Goal: Task Accomplishment & Management: Complete application form

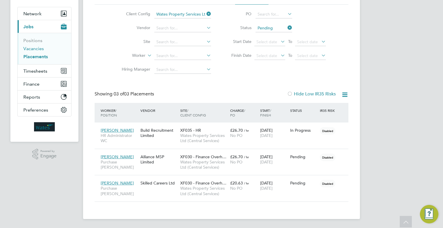
click at [38, 48] on link "Vacancies" at bounding box center [33, 48] width 20 height 5
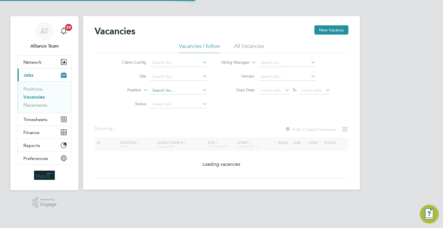
click at [157, 91] on input at bounding box center [178, 91] width 57 height 8
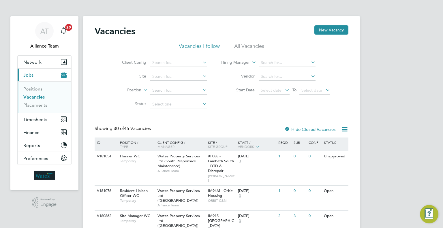
click at [33, 103] on link "Placements" at bounding box center [35, 104] width 24 height 5
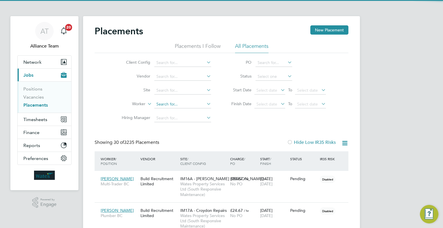
scroll to position [16, 40]
click at [170, 106] on input at bounding box center [182, 104] width 57 height 8
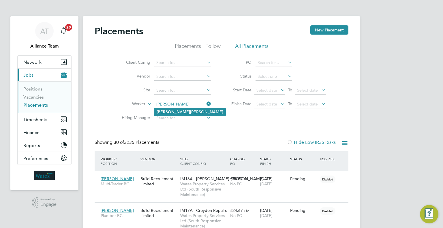
click at [187, 109] on li "Carla Turney" at bounding box center [189, 112] width 71 height 8
type input "Carla Turney"
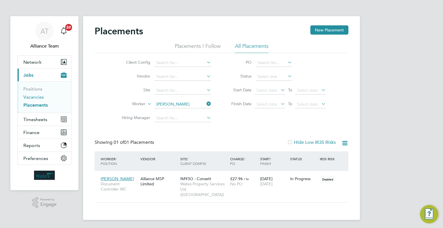
drag, startPoint x: 33, startPoint y: 96, endPoint x: 75, endPoint y: 91, distance: 42.5
click at [33, 97] on link "Vacancies" at bounding box center [33, 96] width 20 height 5
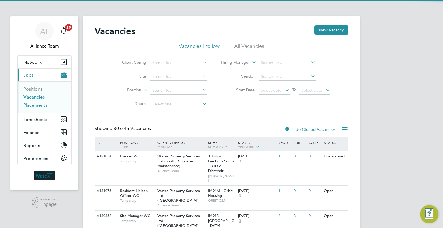
click at [28, 103] on link "Placements" at bounding box center [35, 104] width 24 height 5
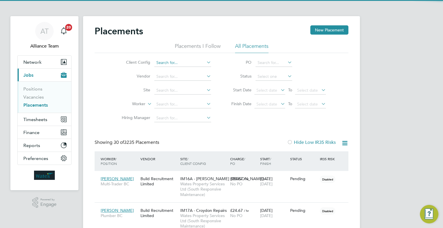
scroll to position [16, 40]
click at [183, 65] on input at bounding box center [182, 63] width 57 height 8
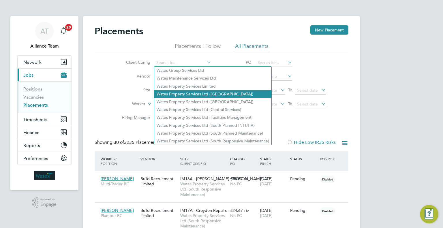
click at [234, 93] on li "Wates Property Services Ltd ([GEOGRAPHIC_DATA])" at bounding box center [212, 94] width 117 height 8
type input "Wates Property Services Ltd ([GEOGRAPHIC_DATA])"
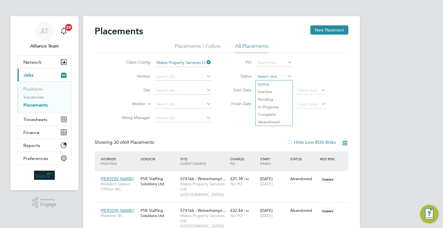
click at [266, 76] on input at bounding box center [273, 77] width 37 height 8
click at [271, 106] on li "In Progress" at bounding box center [273, 106] width 37 height 7
type input "In Progress"
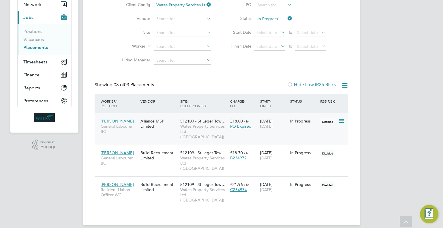
click at [342, 121] on icon at bounding box center [341, 121] width 6 height 7
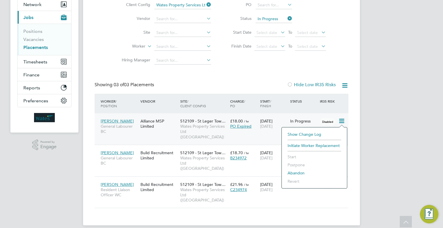
click at [377, 161] on div "AT Alliance Team Notifications 20 Applications: Network Team Members Businesses…" at bounding box center [221, 88] width 443 height 292
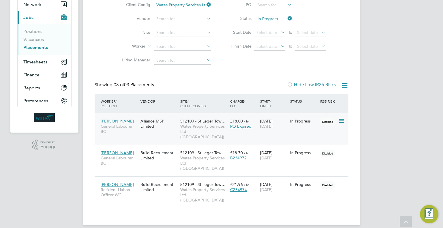
click at [272, 124] on span "[DATE]" at bounding box center [266, 126] width 12 height 5
click at [36, 41] on link "Vacancies" at bounding box center [33, 39] width 20 height 5
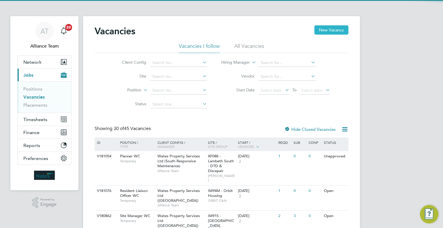
click at [341, 27] on button "New Vacancy" at bounding box center [331, 29] width 34 height 9
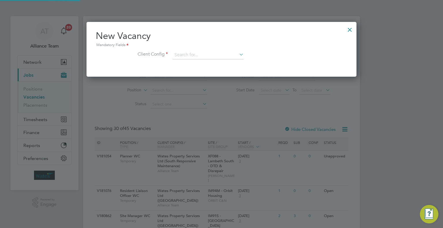
scroll to position [54, 270]
click at [194, 56] on input at bounding box center [207, 55] width 71 height 9
click at [226, 85] on li "Wates Property Services Ltd ([GEOGRAPHIC_DATA])" at bounding box center [230, 86] width 117 height 8
type input "Wates Property Services Ltd ([GEOGRAPHIC_DATA])"
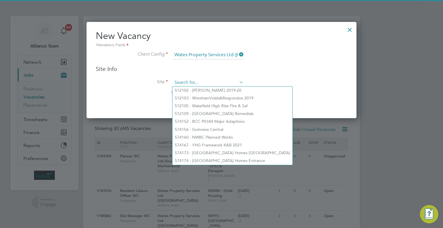
click at [205, 85] on input at bounding box center [207, 82] width 71 height 9
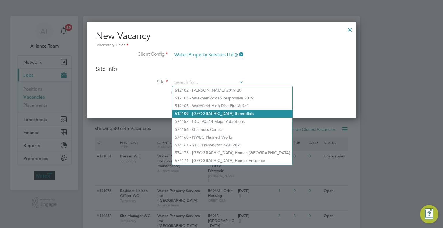
click at [223, 113] on li "512109 - [GEOGRAPHIC_DATA] Remedials" at bounding box center [232, 114] width 120 height 8
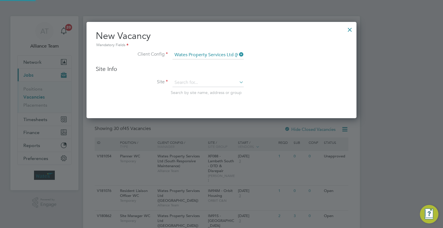
type input "512109 - [GEOGRAPHIC_DATA] Remedials"
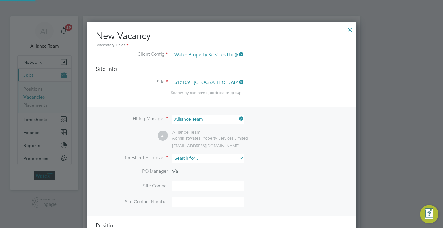
click at [204, 159] on input at bounding box center [207, 158] width 71 height 8
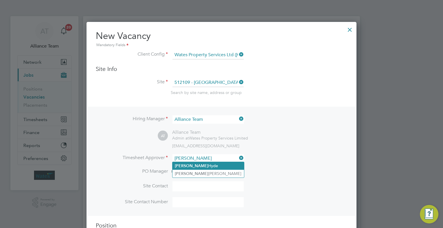
click at [210, 163] on li "Gareth Hyde" at bounding box center [208, 166] width 72 height 8
type input "[PERSON_NAME]"
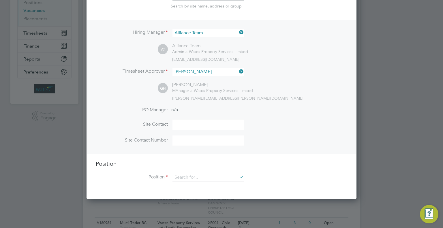
scroll to position [144, 0]
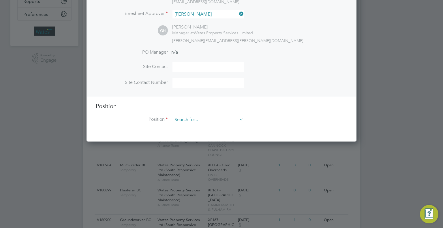
click at [196, 121] on input at bounding box center [207, 120] width 71 height 9
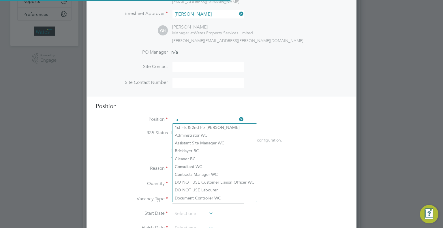
scroll to position [826, 270]
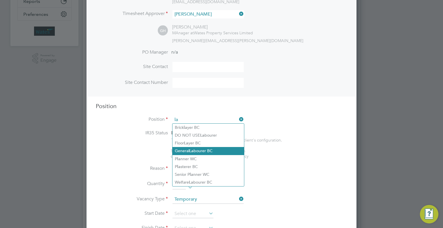
click at [202, 147] on li "General La bourer BC" at bounding box center [208, 151] width 72 height 8
type input "General Labourer BC"
type textarea "General Labourer"
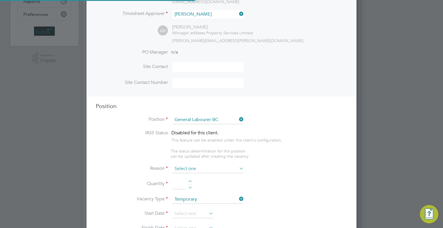
scroll to position [17, 30]
click at [176, 168] on input at bounding box center [207, 169] width 71 height 9
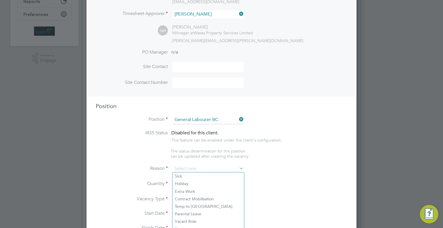
scroll to position [173, 0]
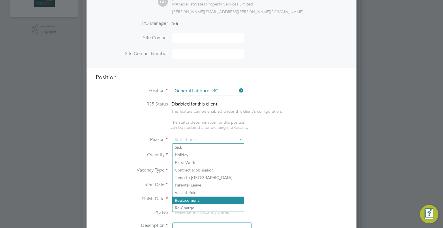
click at [188, 197] on li "Replacement" at bounding box center [208, 200] width 72 height 7
type input "Replacement"
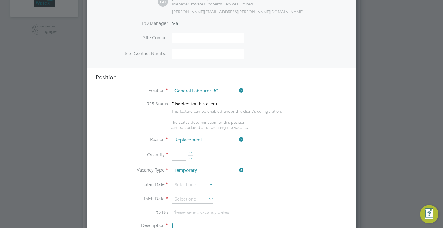
click at [174, 153] on input at bounding box center [178, 155] width 13 height 10
type input "2"
click at [190, 183] on input at bounding box center [192, 185] width 41 height 9
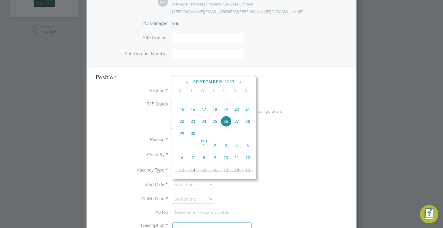
click at [194, 139] on span "30" at bounding box center [192, 133] width 11 height 11
type input "30 Sep 2025"
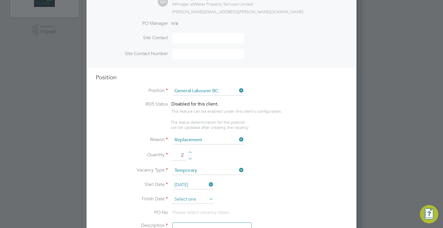
click at [199, 196] on input at bounding box center [192, 199] width 41 height 9
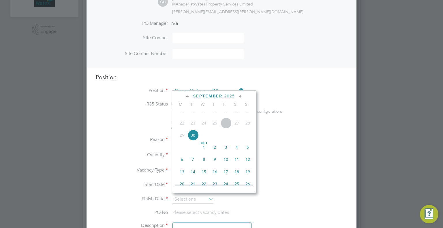
click at [242, 96] on icon at bounding box center [240, 96] width 5 height 6
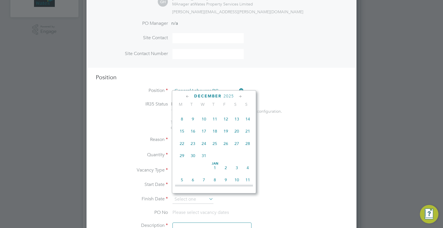
click at [227, 149] on span "26" at bounding box center [225, 143] width 11 height 11
type input "26 Dec 2025"
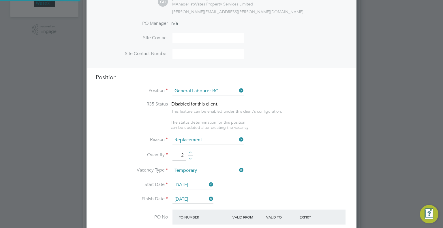
scroll to position [0, 0]
click at [298, 156] on li "Quantity 2" at bounding box center [221, 158] width 251 height 16
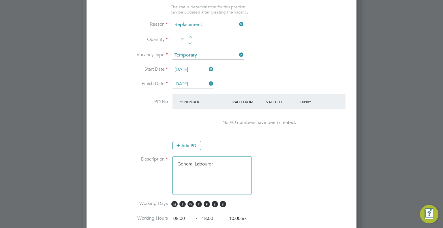
scroll to position [317, 0]
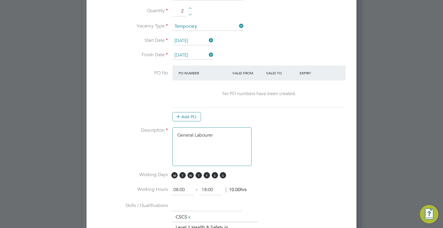
click at [230, 135] on textarea "General Labourer" at bounding box center [211, 146] width 79 height 39
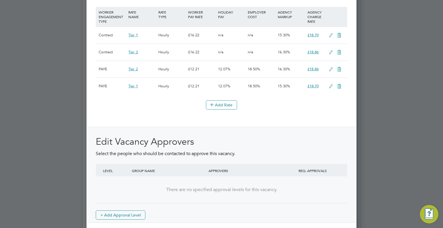
scroll to position [750, 0]
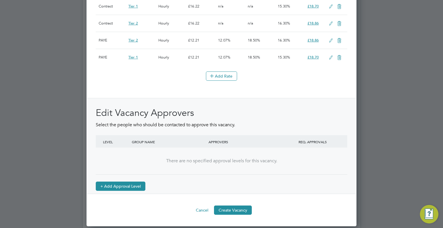
type textarea "General Labourer x2 potentially until may general lbouring duties CSCS Card and…"
click at [126, 188] on button "+ Add Approval Level" at bounding box center [121, 186] width 50 height 9
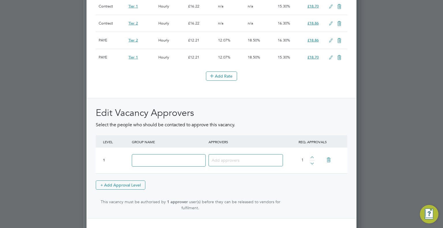
drag, startPoint x: 169, startPoint y: 163, endPoint x: 170, endPoint y: 167, distance: 3.4
click at [169, 163] on input at bounding box center [169, 160] width 74 height 12
type input "Approver"
click at [233, 159] on div at bounding box center [245, 160] width 74 height 12
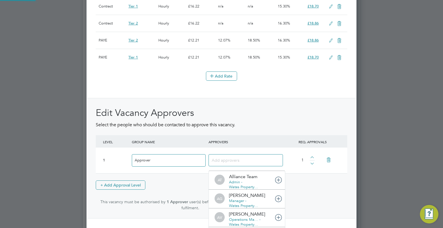
scroll to position [6, 41]
type input "stac"
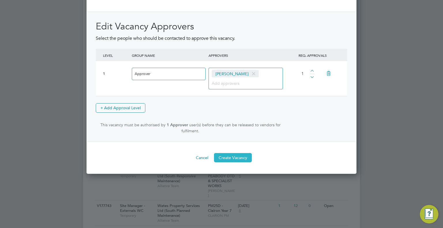
click at [243, 159] on button "Create Vacancy" at bounding box center [233, 157] width 38 height 9
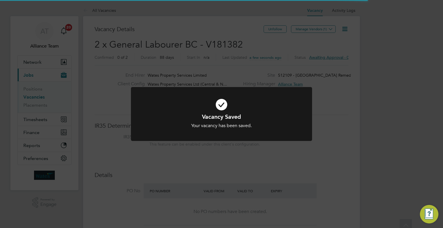
click at [363, 58] on div "Vacancy Saved Your vacancy has been saved. Cancel Okay" at bounding box center [221, 114] width 443 height 228
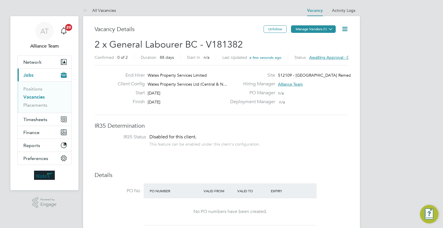
click at [333, 29] on icon at bounding box center [330, 29] width 4 height 4
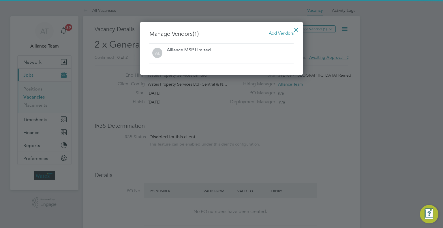
click at [286, 34] on span "Add Vendors" at bounding box center [281, 32] width 25 height 5
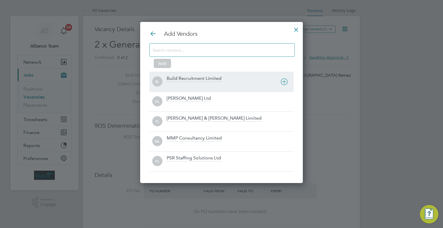
click at [176, 81] on div "Build Recruitment Limited" at bounding box center [194, 79] width 55 height 6
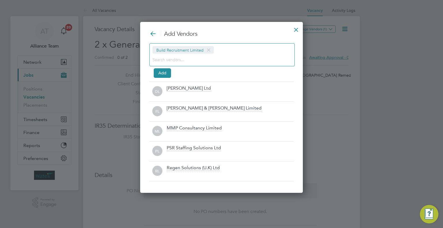
click at [178, 60] on input at bounding box center [218, 59] width 130 height 7
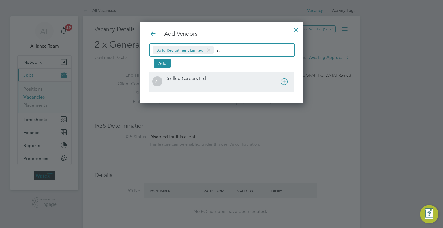
type input "sk"
click at [187, 76] on div "Skilled Careers Ltd" at bounding box center [186, 79] width 39 height 6
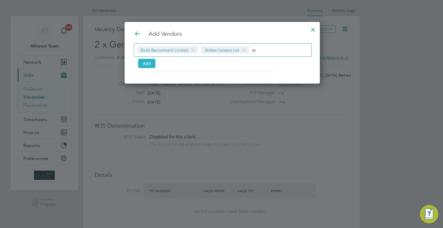
click at [149, 62] on button "Add" at bounding box center [146, 63] width 17 height 9
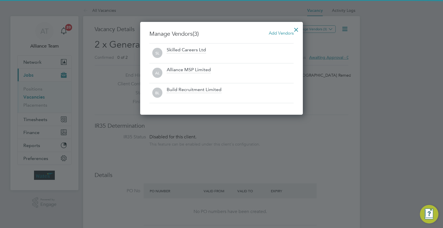
click at [298, 31] on div at bounding box center [296, 28] width 10 height 10
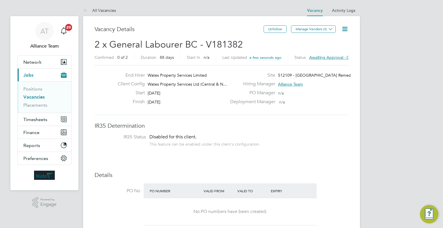
click at [344, 27] on icon at bounding box center [344, 28] width 7 height 7
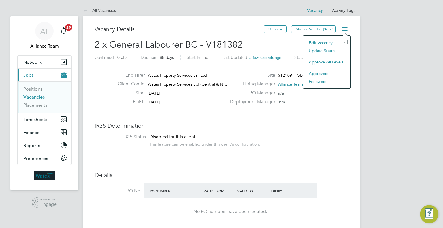
click at [323, 82] on li "Followers" at bounding box center [327, 82] width 42 height 8
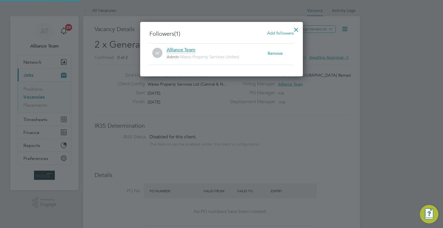
click at [285, 32] on span "Add followers" at bounding box center [280, 32] width 27 height 5
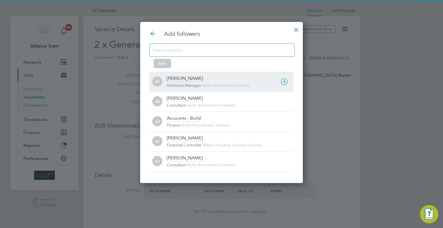
click at [183, 72] on div "AD Aaron Dawson Divisional Manager - Build Recruitment Limited" at bounding box center [221, 82] width 144 height 20
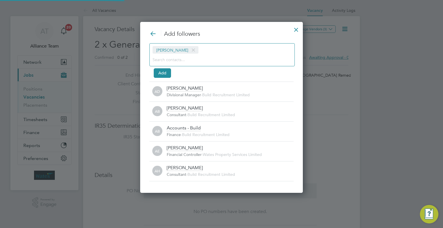
click at [196, 60] on input at bounding box center [218, 59] width 130 height 7
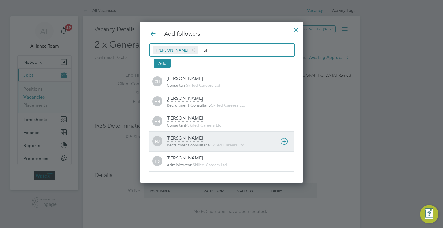
type input "hol"
click at [176, 140] on div "Holly Jones" at bounding box center [185, 138] width 36 height 6
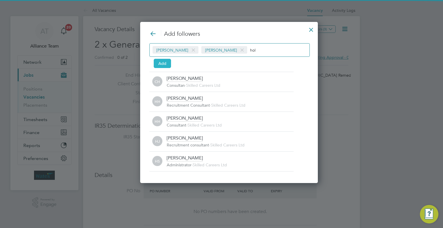
click at [168, 64] on button "Add" at bounding box center [162, 63] width 17 height 9
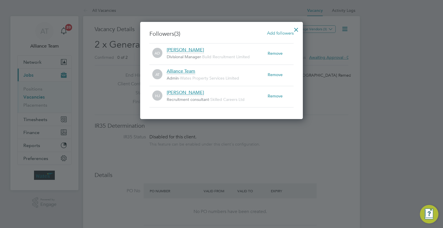
click at [296, 30] on div at bounding box center [296, 28] width 10 height 10
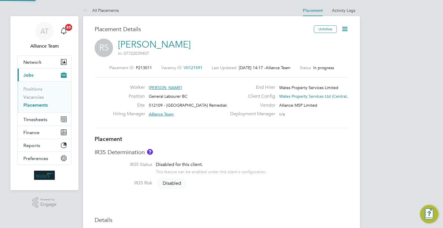
click at [339, 30] on div "Unfollow" at bounding box center [328, 31] width 39 height 13
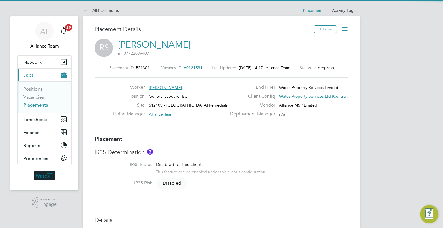
click at [343, 30] on icon at bounding box center [344, 28] width 7 height 7
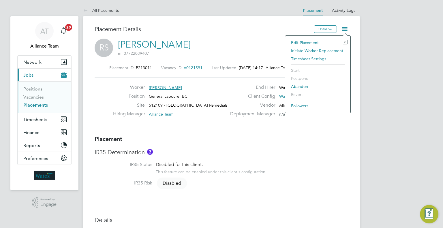
click at [294, 42] on li "Edit Placement e" at bounding box center [317, 43] width 59 height 8
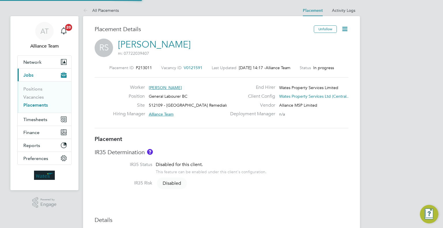
type input "Alliance Team"
type input "[PERSON_NAME]"
type input "[DATE]"
type input "08:00"
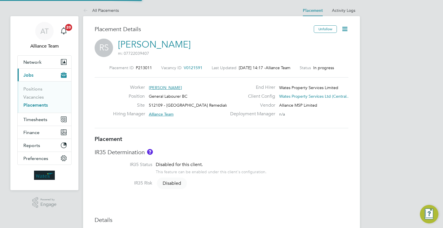
type input "18:00"
type input "Intuita2"
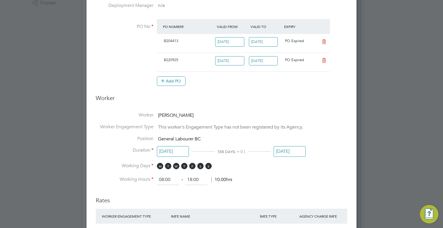
click at [294, 150] on input "[DATE]" at bounding box center [290, 151] width 32 height 11
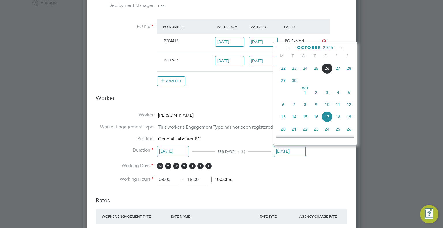
click at [328, 73] on span "26" at bounding box center [327, 68] width 11 height 11
type input "[DATE]"
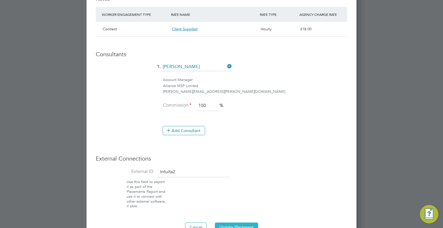
click at [248, 223] on button "Update Placement" at bounding box center [236, 227] width 43 height 9
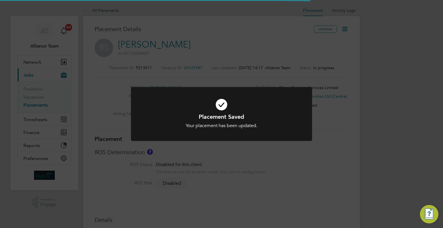
click at [364, 58] on div "Placement Saved Your placement has been updated. Cancel Okay" at bounding box center [221, 114] width 443 height 228
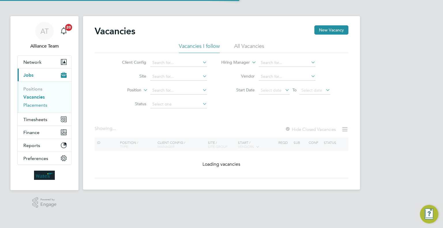
click at [37, 106] on link "Placements" at bounding box center [35, 104] width 24 height 5
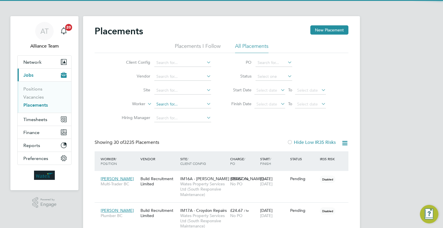
click at [169, 102] on input at bounding box center [182, 104] width 57 height 8
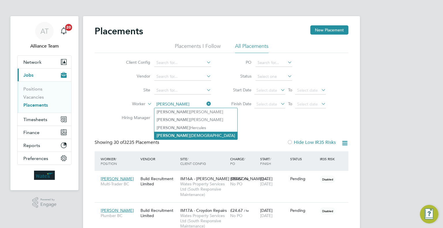
click at [190, 132] on li "Reece Scamans" at bounding box center [195, 136] width 83 height 8
type input "[PERSON_NAME]"
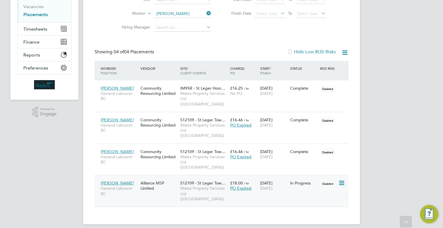
click at [189, 186] on span "Wates Property Services Ltd ([GEOGRAPHIC_DATA])" at bounding box center [203, 194] width 47 height 16
